Goal: Task Accomplishment & Management: Manage account settings

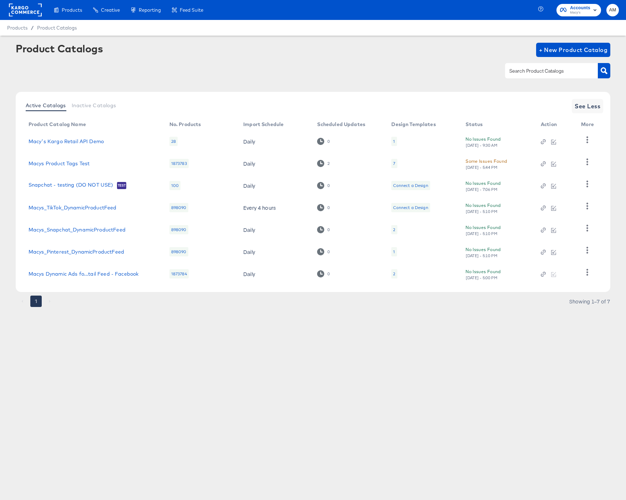
click at [22, 9] on rect at bounding box center [25, 10] width 33 height 13
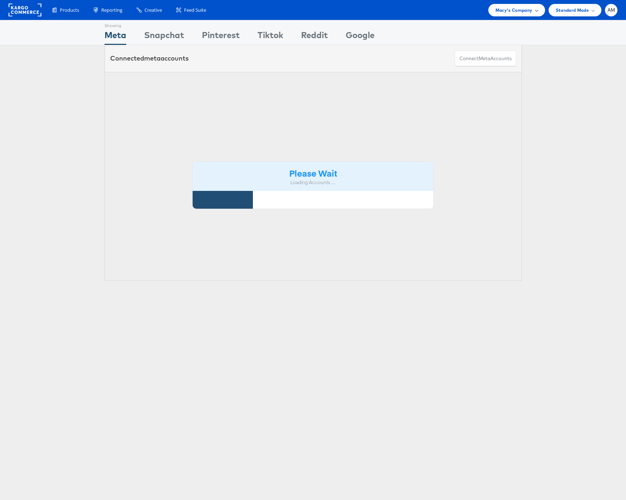
click at [520, 9] on span "Macy's Company" at bounding box center [513, 9] width 37 height 7
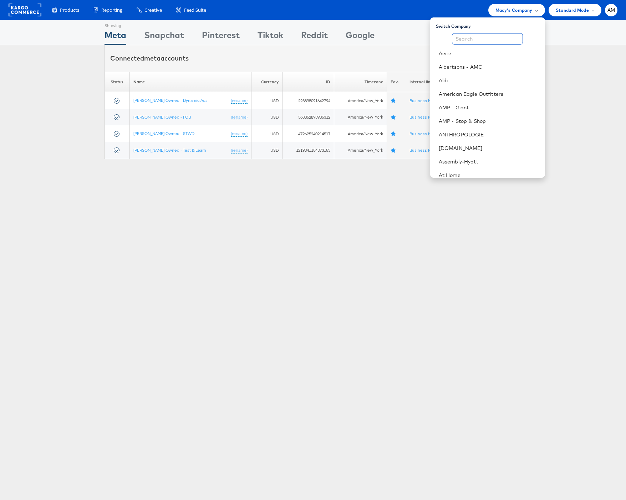
click at [494, 36] on input "text" at bounding box center [487, 38] width 71 height 11
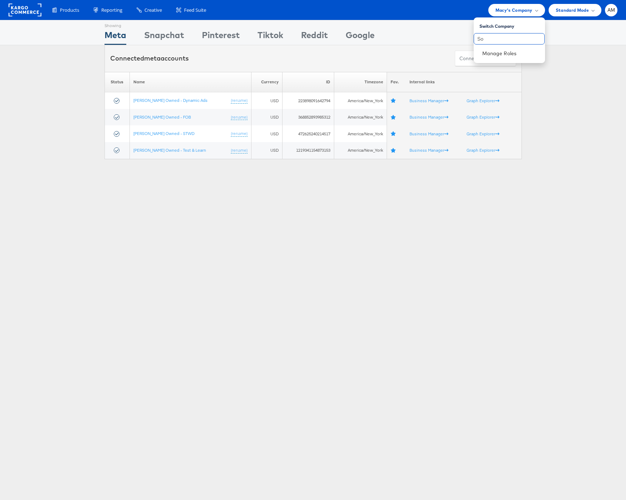
type input "S"
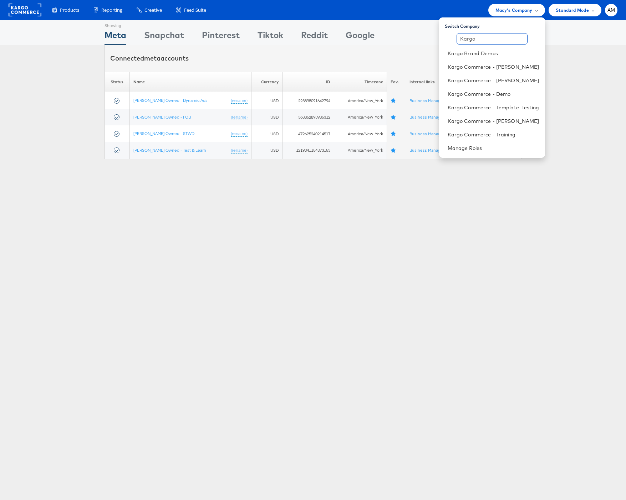
drag, startPoint x: 478, startPoint y: 37, endPoint x: 428, endPoint y: 34, distance: 50.3
click at [428, 34] on body "Products Product Catalogs Enhance Your Product Catalog, Map Them to Publishers,…" at bounding box center [313, 188] width 626 height 376
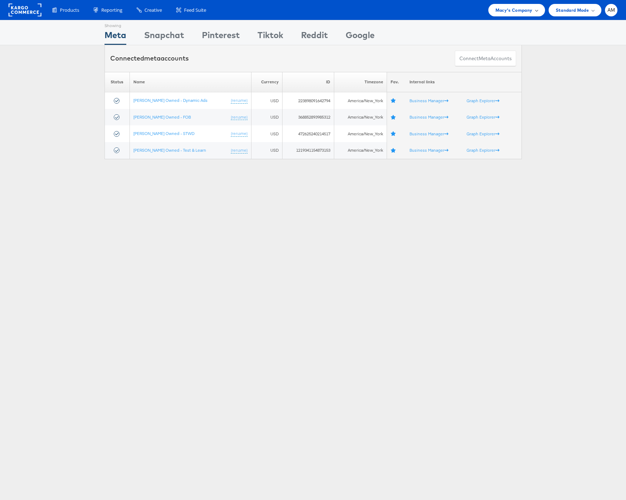
click at [505, 12] on span "Macy's Company" at bounding box center [513, 9] width 37 height 7
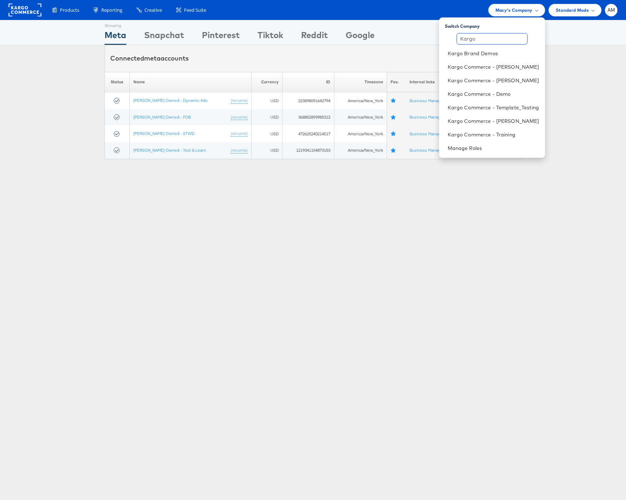
click at [486, 39] on input "Kargo" at bounding box center [491, 38] width 71 height 11
drag, startPoint x: 477, startPoint y: 40, endPoint x: 459, endPoint y: 38, distance: 17.6
click at [459, 38] on input "Kargo" at bounding box center [491, 38] width 71 height 11
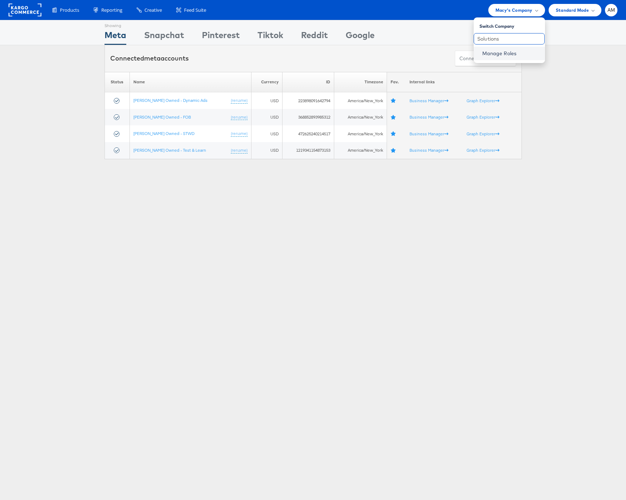
type input "Solutions"
click at [490, 55] on link "Manage Roles" at bounding box center [499, 53] width 35 height 6
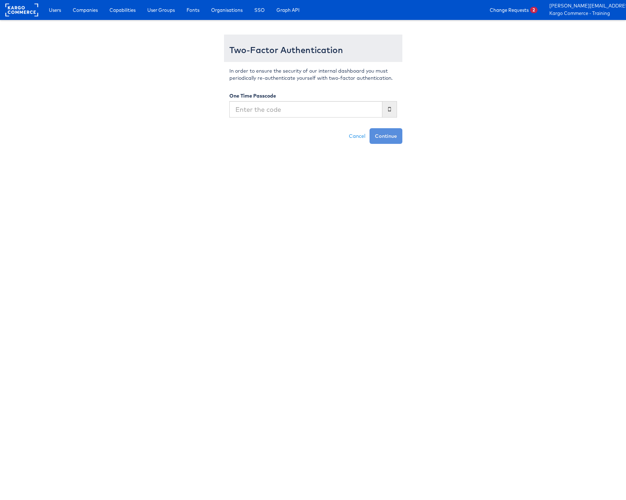
click at [312, 112] on input "text" at bounding box center [305, 109] width 153 height 16
type input "770071"
click at [369, 128] on button "Continue" at bounding box center [385, 136] width 33 height 16
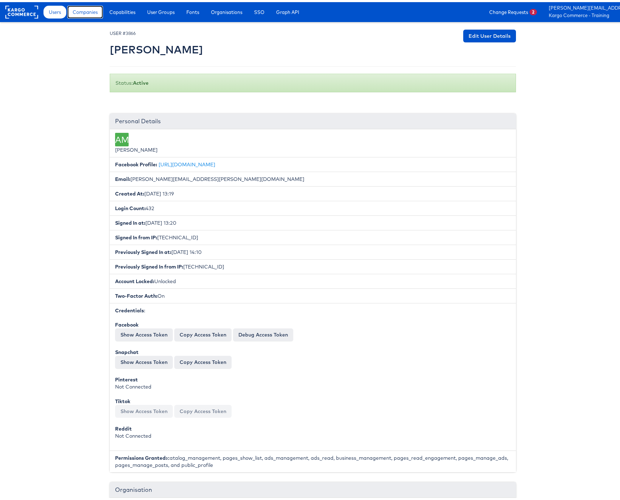
click at [73, 9] on span "Companies" at bounding box center [85, 9] width 25 height 7
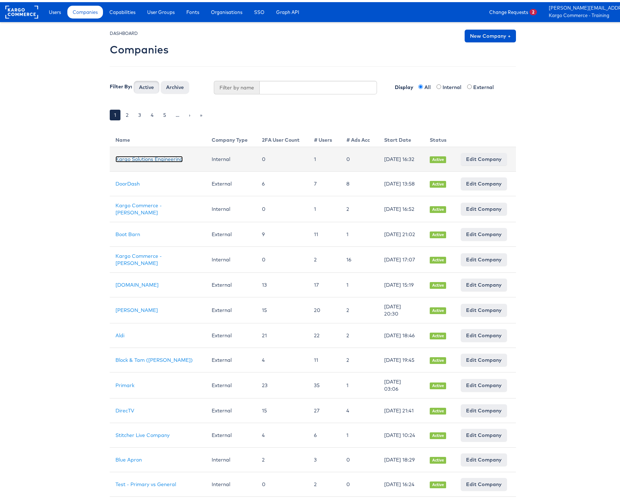
click at [130, 154] on link "Kargo Solutions Engineering" at bounding box center [148, 157] width 67 height 6
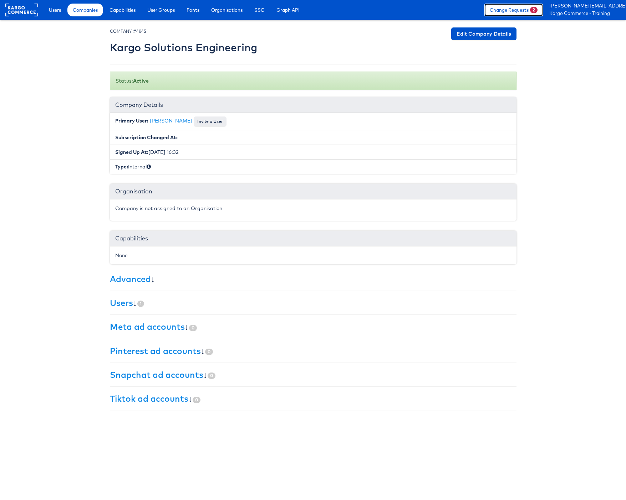
click at [505, 8] on link "Change Requests 2" at bounding box center [513, 10] width 58 height 13
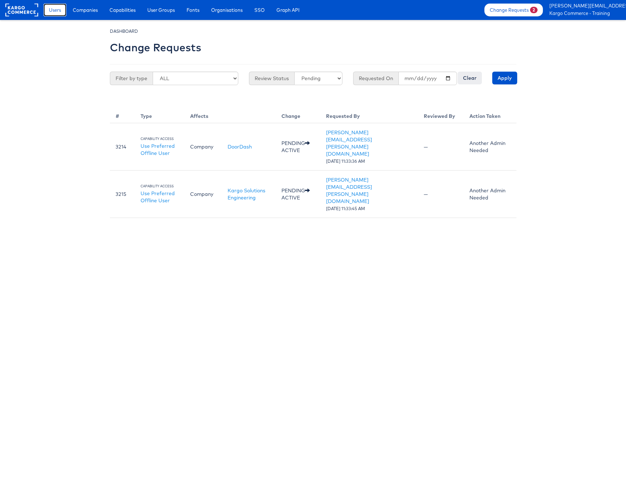
click at [57, 11] on span "Users" at bounding box center [55, 9] width 12 height 7
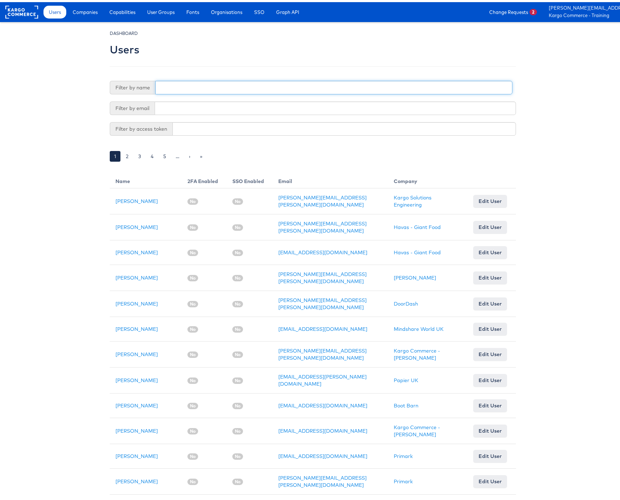
click at [183, 83] on input "text" at bounding box center [333, 86] width 357 height 14
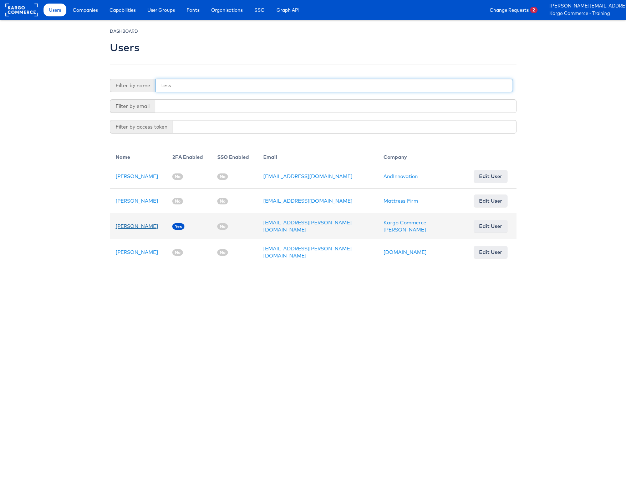
type input "tess"
click at [121, 225] on link "Tess Jose" at bounding box center [136, 226] width 42 height 6
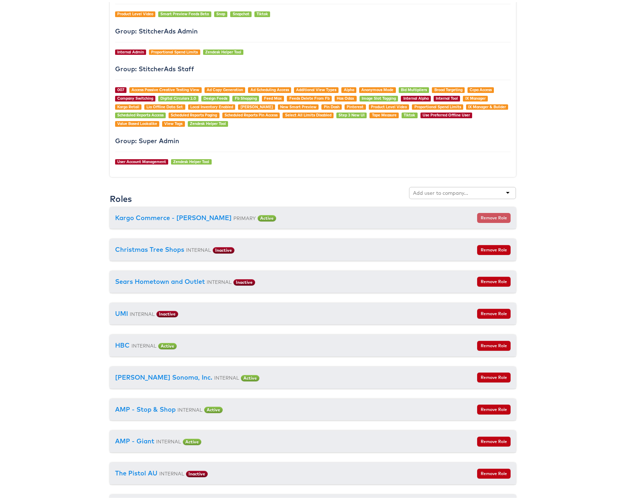
scroll to position [721, 0]
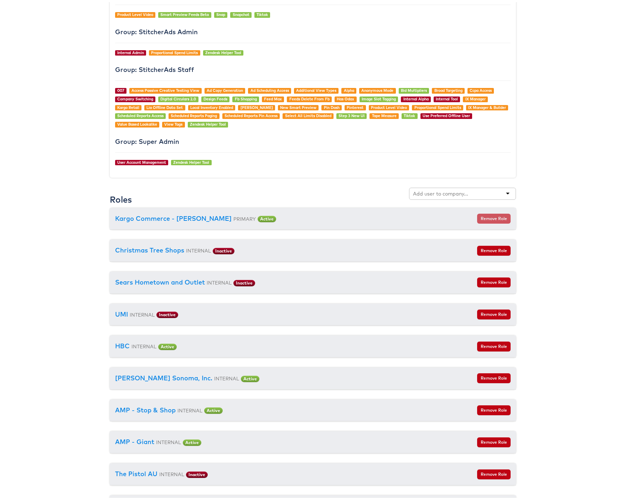
click at [436, 192] on input "text" at bounding box center [441, 191] width 56 height 7
type input "solutions"
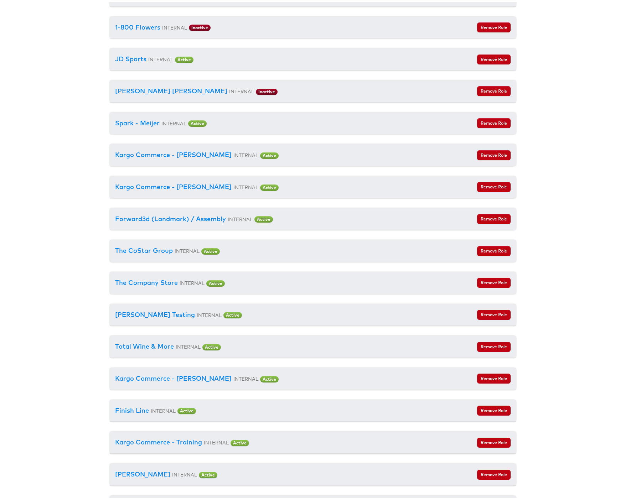
scroll to position [0, 0]
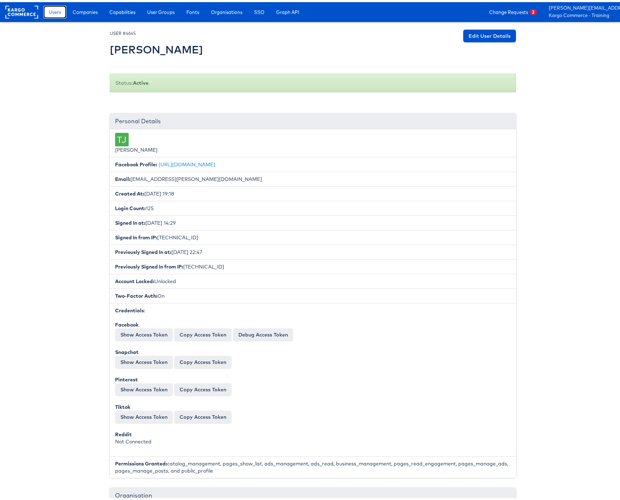
click at [63, 14] on link "Users" at bounding box center [54, 10] width 23 height 13
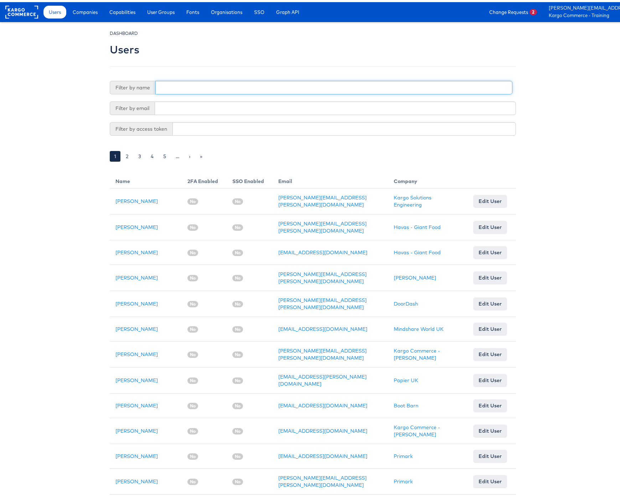
click at [163, 86] on input "text" at bounding box center [333, 86] width 357 height 14
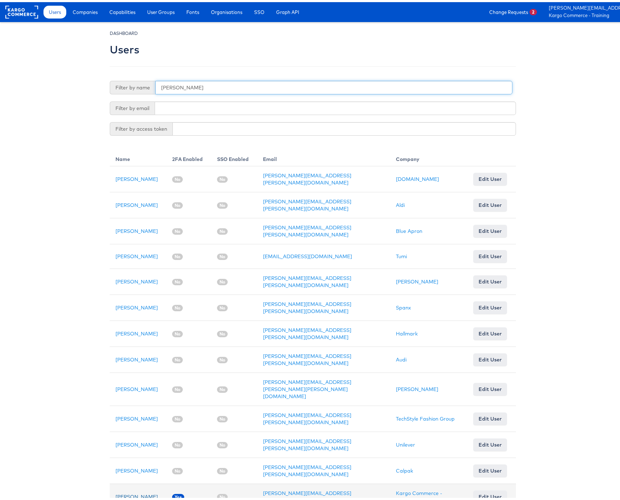
type input "george"
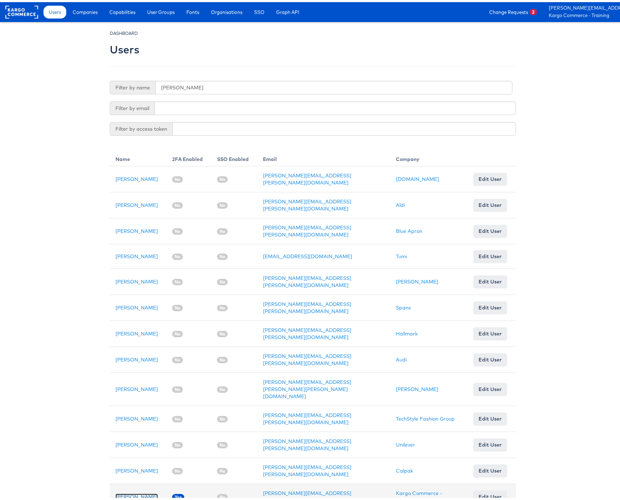
click at [137, 492] on link "[PERSON_NAME]" at bounding box center [136, 495] width 42 height 6
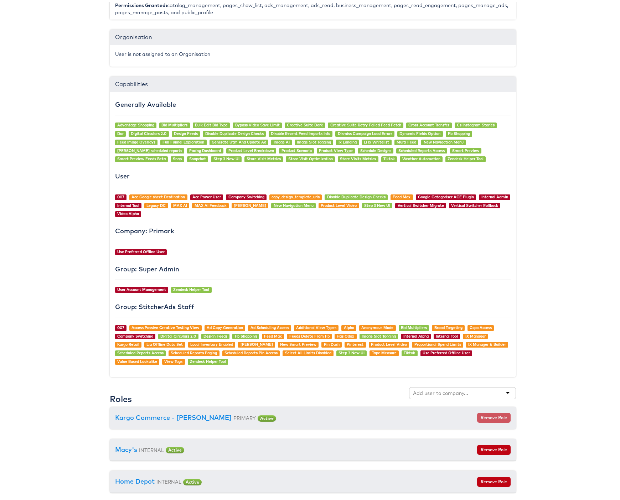
scroll to position [540, 0]
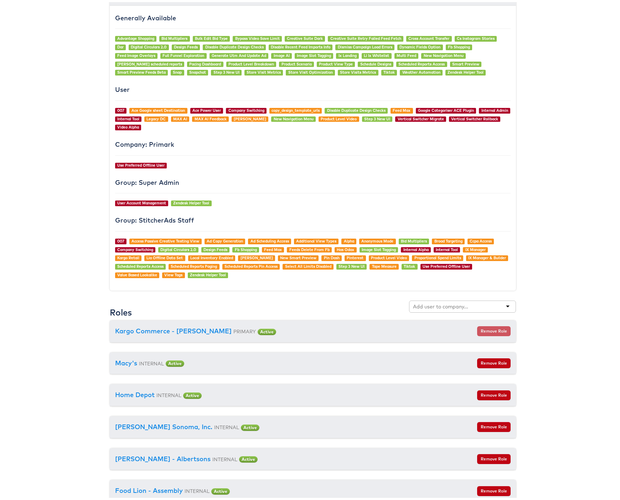
click at [441, 303] on input "text" at bounding box center [441, 304] width 56 height 7
type input "g"
type input "solutions"
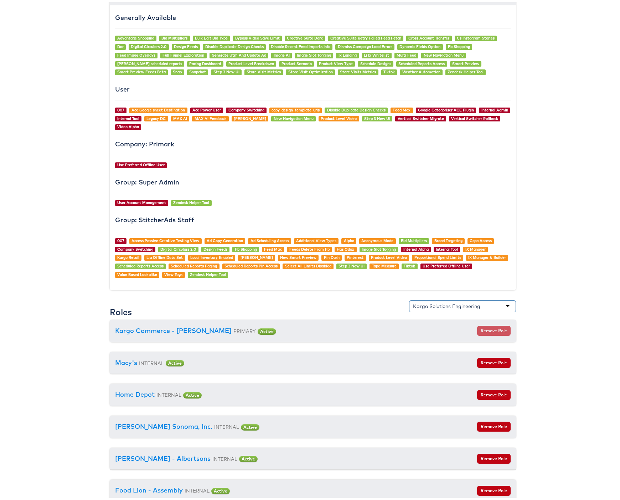
scroll to position [0, 0]
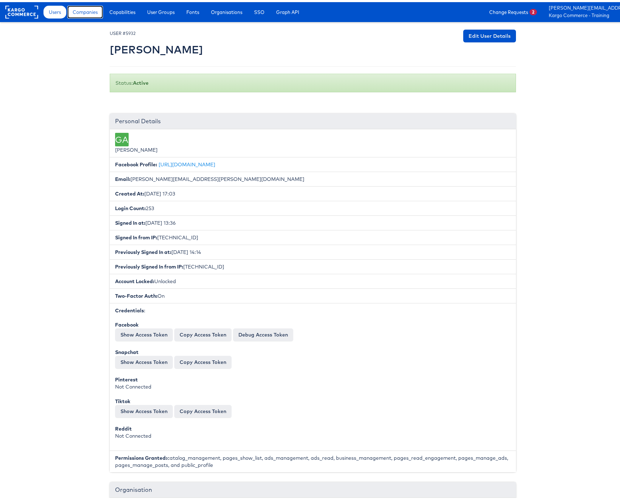
click at [78, 10] on span "Companies" at bounding box center [85, 9] width 25 height 7
click at [51, 12] on span "Users" at bounding box center [55, 9] width 12 height 7
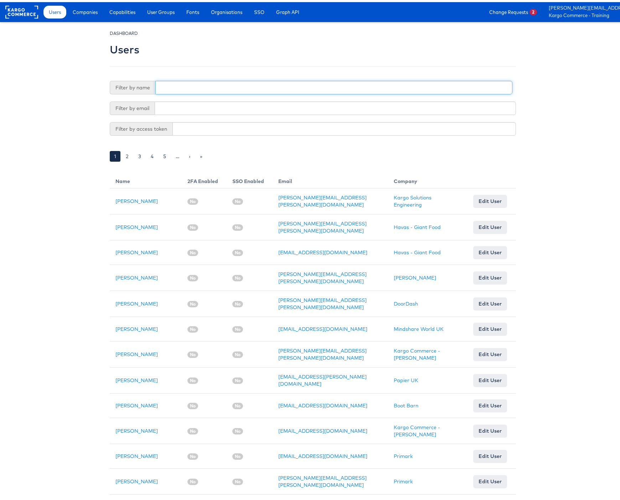
click at [161, 85] on input "text" at bounding box center [333, 86] width 357 height 14
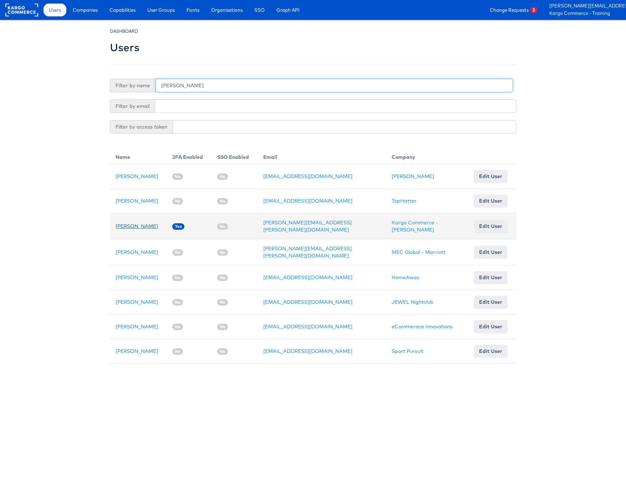
type input "[PERSON_NAME]"
click at [133, 228] on link "[PERSON_NAME]" at bounding box center [136, 226] width 42 height 6
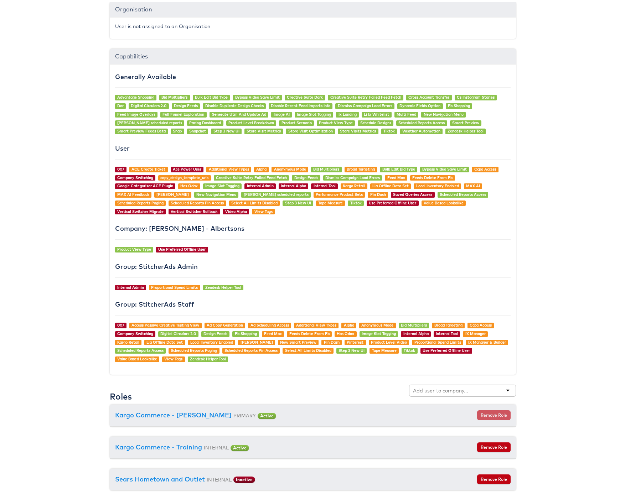
scroll to position [563, 0]
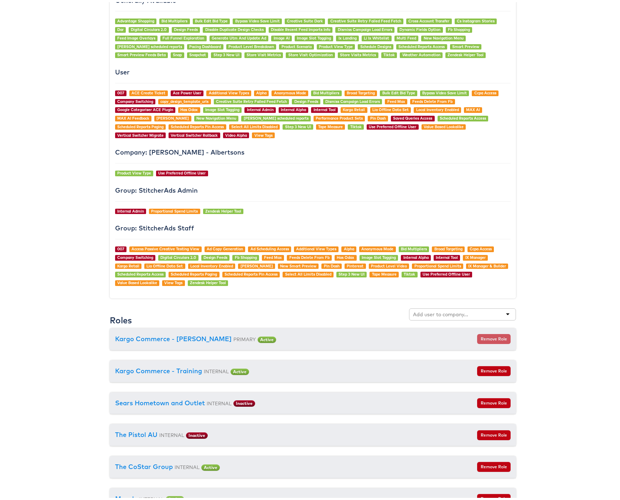
click at [431, 312] on input "text" at bounding box center [441, 312] width 56 height 7
type input "solutions"
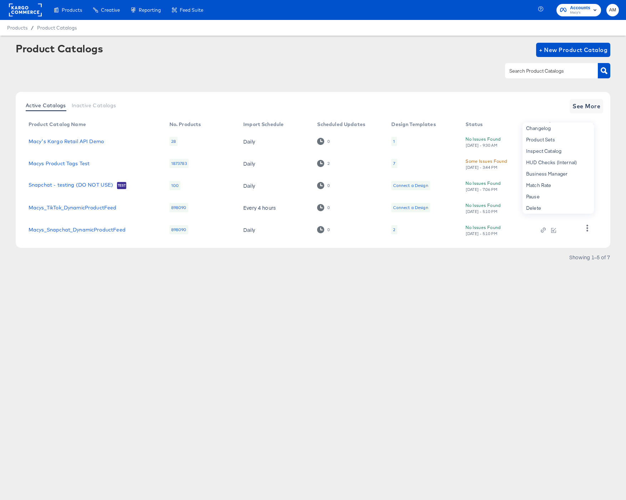
click at [430, 152] on td "1" at bounding box center [422, 141] width 74 height 22
click at [586, 164] on icon "button" at bounding box center [586, 162] width 7 height 7
click at [564, 176] on div "Business Manager" at bounding box center [557, 173] width 71 height 11
